Goal: Task Accomplishment & Management: Use online tool/utility

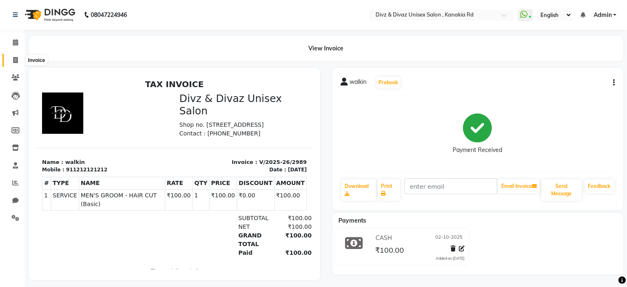
drag, startPoint x: 0, startPoint y: 0, endPoint x: 13, endPoint y: 57, distance: 58.7
click at [13, 57] on icon at bounding box center [15, 60] width 5 height 6
select select "service"
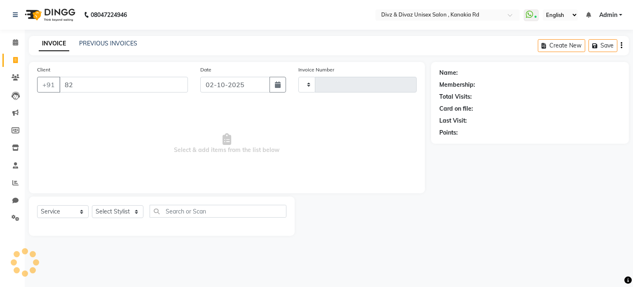
type input "827"
select select "7588"
type input "2990"
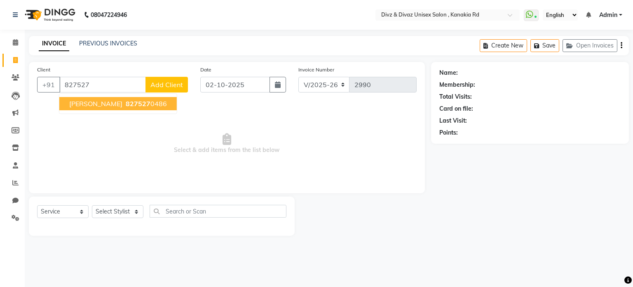
click at [81, 105] on span "[PERSON_NAME]" at bounding box center [95, 103] width 53 height 8
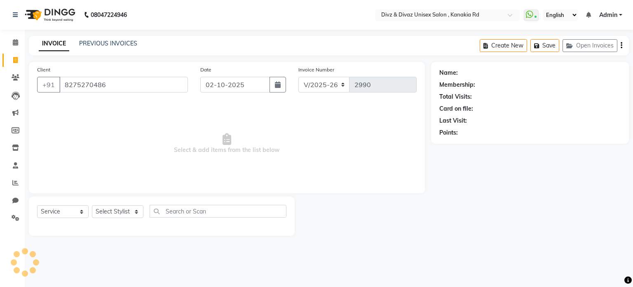
type input "8275270486"
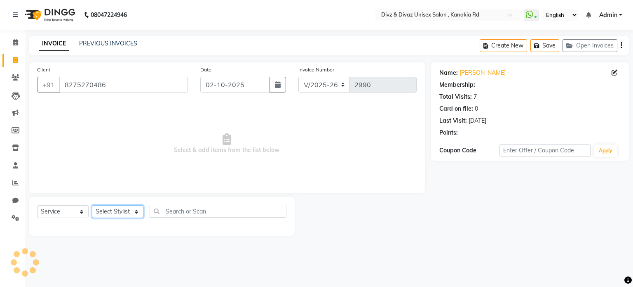
click at [135, 216] on select "Select Stylist [PERSON_NAME] Kailash [PERSON_NAME] Prem [PERSON_NAME]" at bounding box center [118, 211] width 52 height 13
select select "67195"
click at [92, 205] on select "Select Stylist [PERSON_NAME] Kailash [PERSON_NAME] Prem [PERSON_NAME]" at bounding box center [118, 211] width 52 height 13
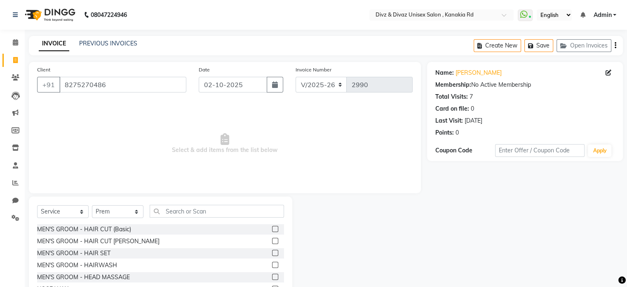
click at [272, 239] on label at bounding box center [275, 240] width 6 height 6
click at [272, 239] on input "checkbox" at bounding box center [274, 240] width 5 height 5
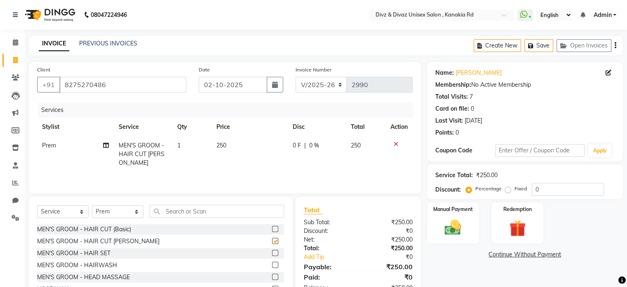
checkbox input "false"
click at [262, 212] on input "text" at bounding box center [217, 211] width 134 height 13
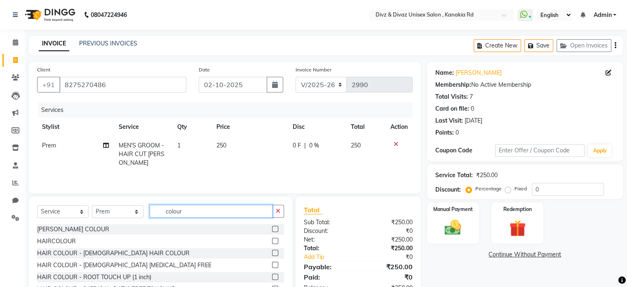
type input "colour"
click at [272, 240] on label at bounding box center [275, 240] width 6 height 6
click at [272, 240] on input "checkbox" at bounding box center [274, 240] width 5 height 5
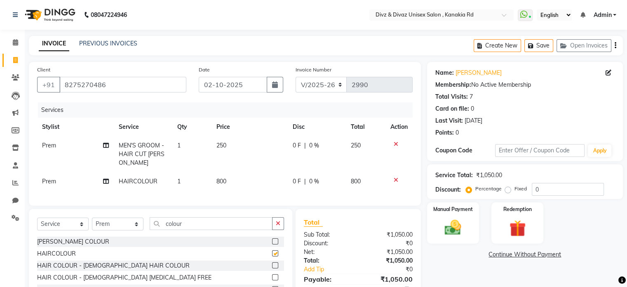
checkbox input "false"
click at [224, 179] on span "800" at bounding box center [221, 180] width 10 height 7
select select "67195"
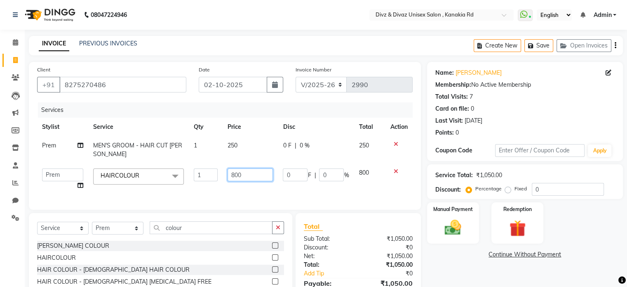
click at [242, 172] on input "800" at bounding box center [250, 174] width 45 height 13
type input "8"
type input "500"
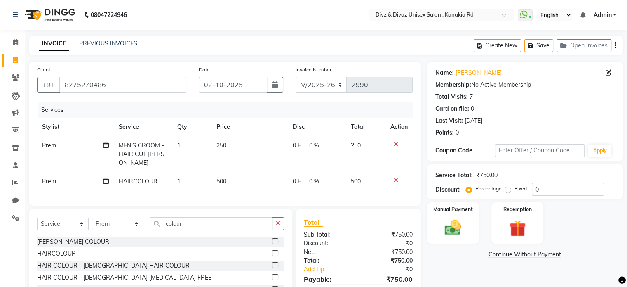
click at [364, 181] on td "500" at bounding box center [366, 181] width 40 height 19
select select "67195"
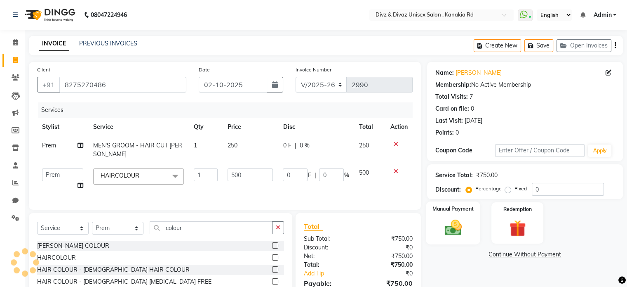
click at [441, 223] on img at bounding box center [453, 228] width 28 height 20
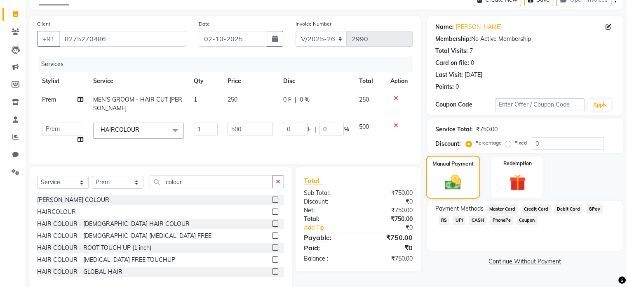
scroll to position [49, 0]
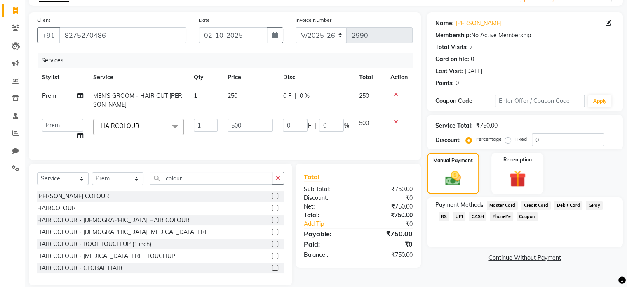
click at [453, 215] on span "UPI" at bounding box center [459, 216] width 13 height 9
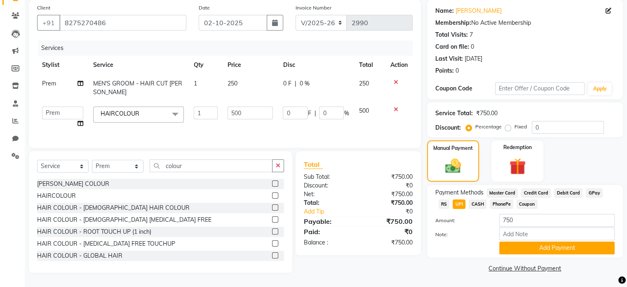
scroll to position [66, 0]
click at [519, 249] on button "Add Payment" at bounding box center [556, 247] width 115 height 13
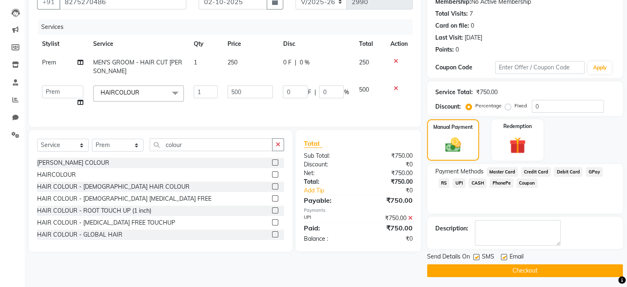
scroll to position [85, 0]
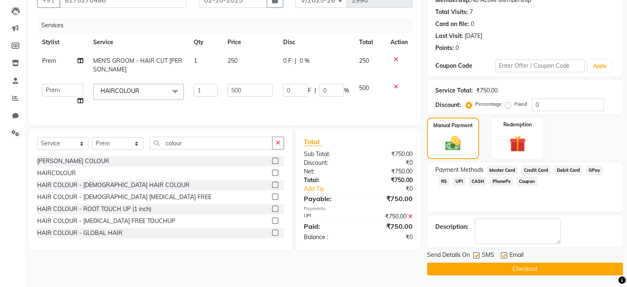
click at [520, 269] on button "Checkout" at bounding box center [525, 268] width 196 height 13
